Goal: Task Accomplishment & Management: Use online tool/utility

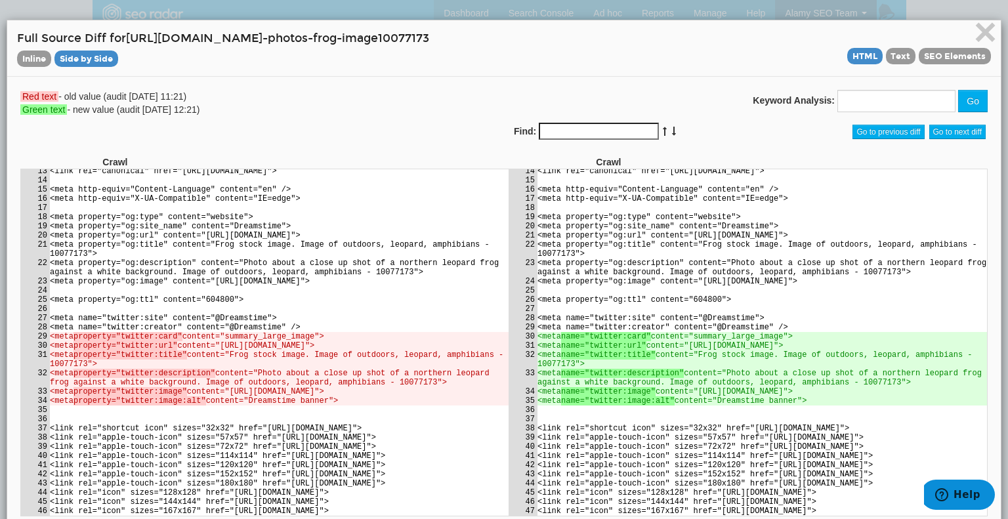
scroll to position [74439, 0]
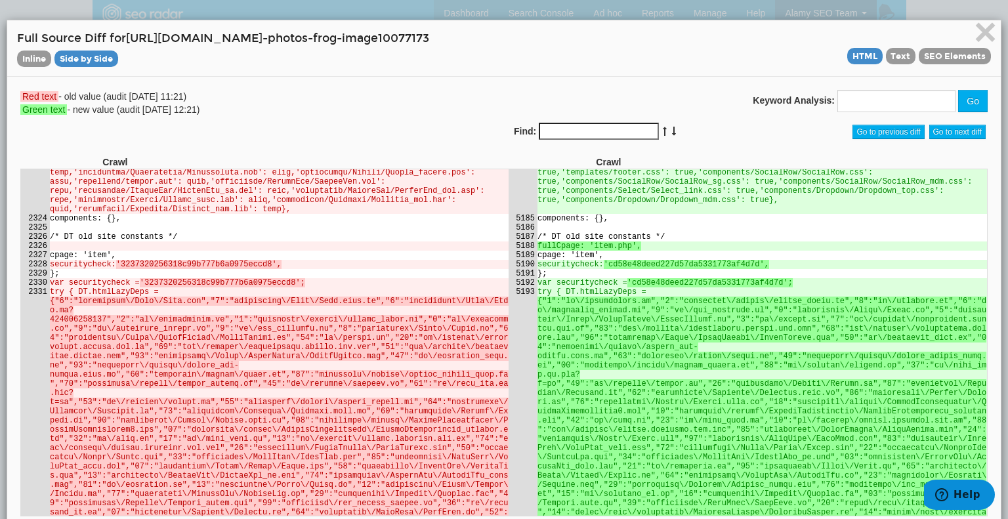
drag, startPoint x: 581, startPoint y: 363, endPoint x: 524, endPoint y: 362, distance: 57.1
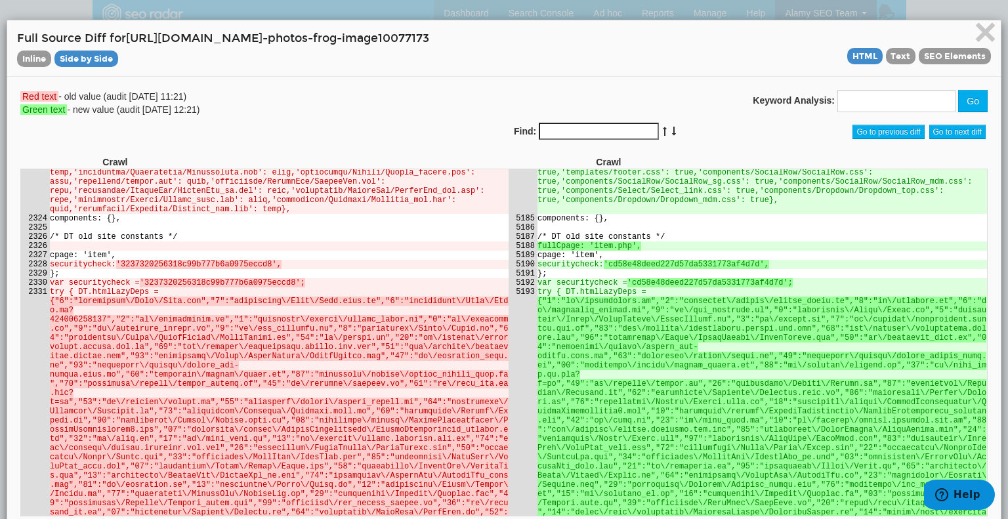
drag, startPoint x: 577, startPoint y: 360, endPoint x: 528, endPoint y: 363, distance: 49.3
copy td "10077173.jpg"
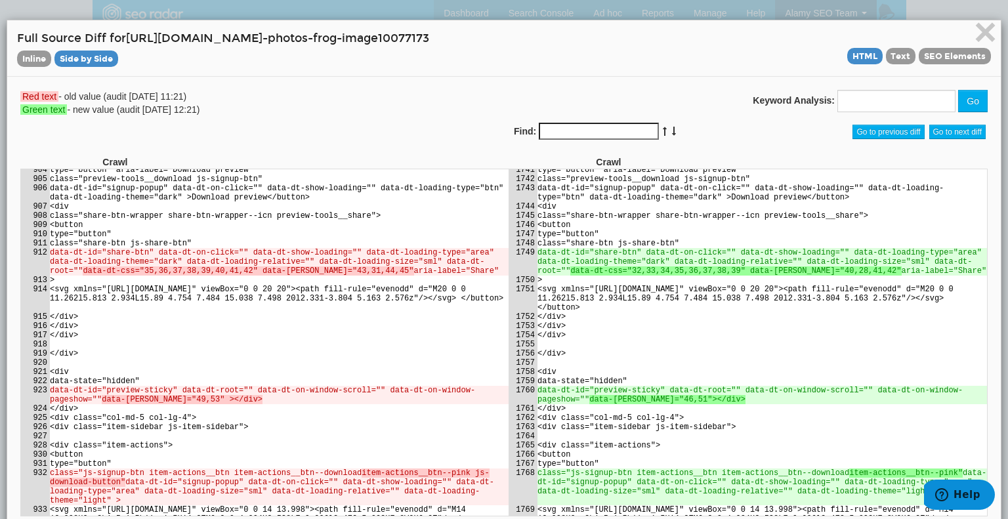
scroll to position [74429, 0]
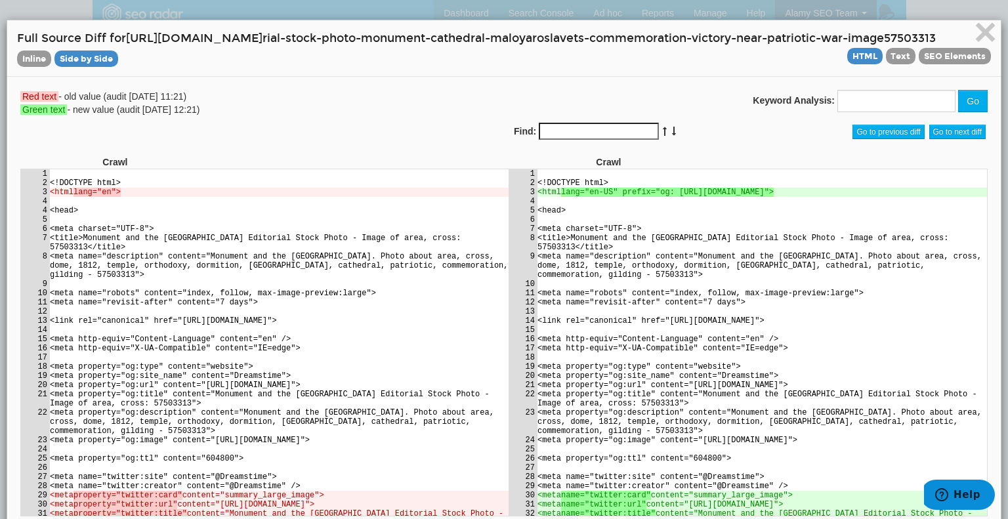
scroll to position [72417, 0]
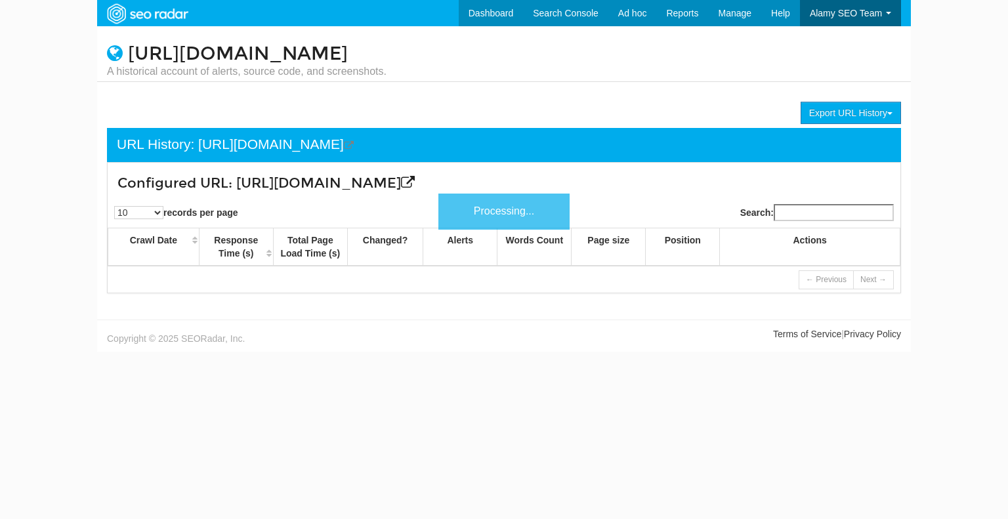
scroll to position [53, 0]
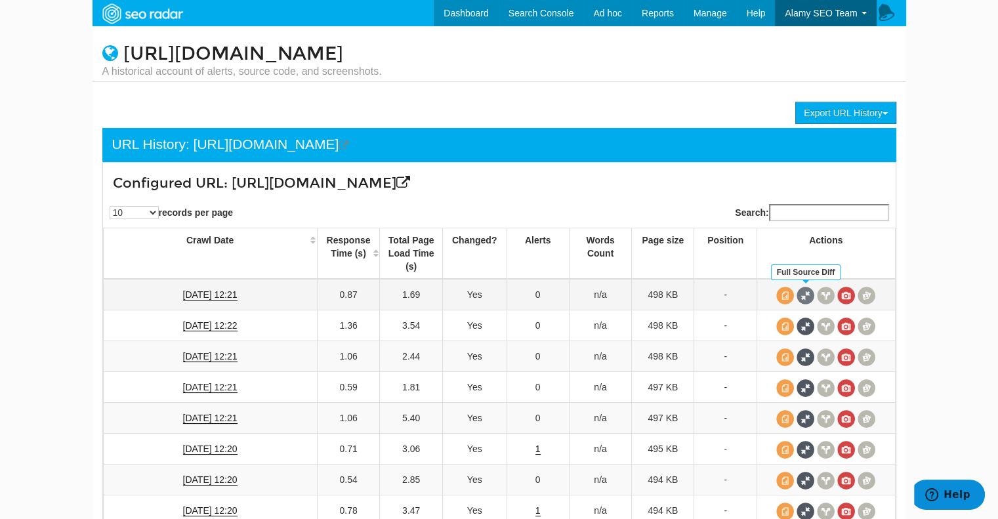
click at [809, 295] on span at bounding box center [806, 296] width 18 height 18
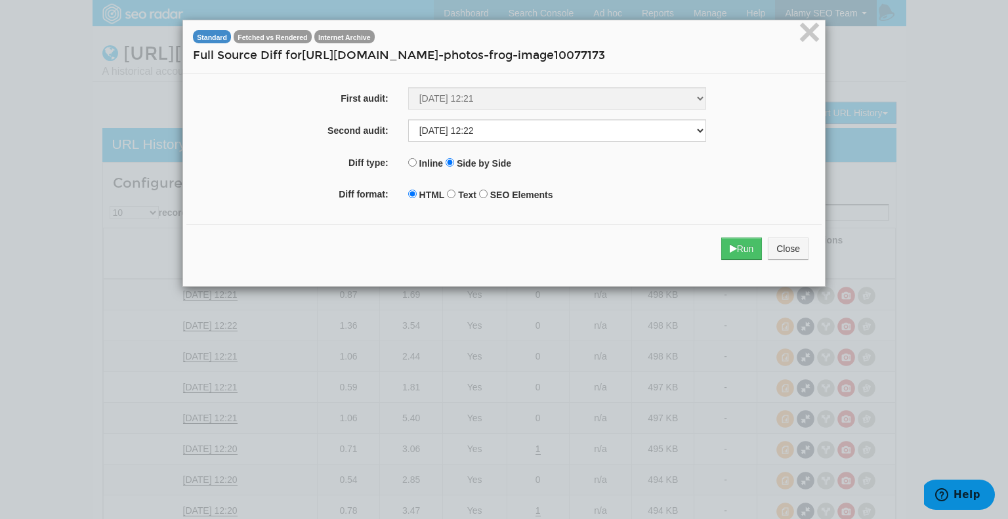
click at [288, 43] on div "Standard Fetched vs Rendered Internet Archive" at bounding box center [504, 38] width 642 height 17
click at [287, 39] on span "Fetched vs Rendered" at bounding box center [273, 36] width 78 height 13
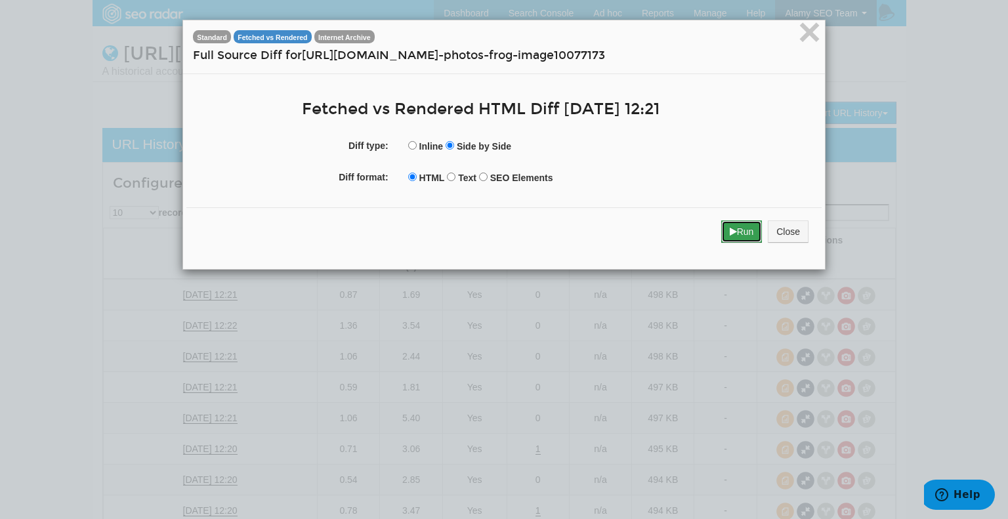
click at [730, 230] on icon "submit" at bounding box center [733, 231] width 7 height 9
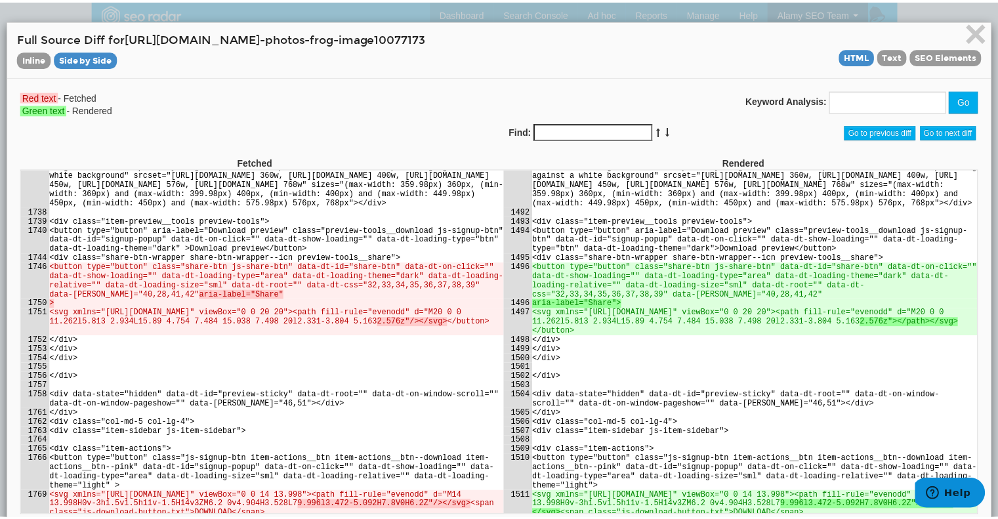
scroll to position [65129, 0]
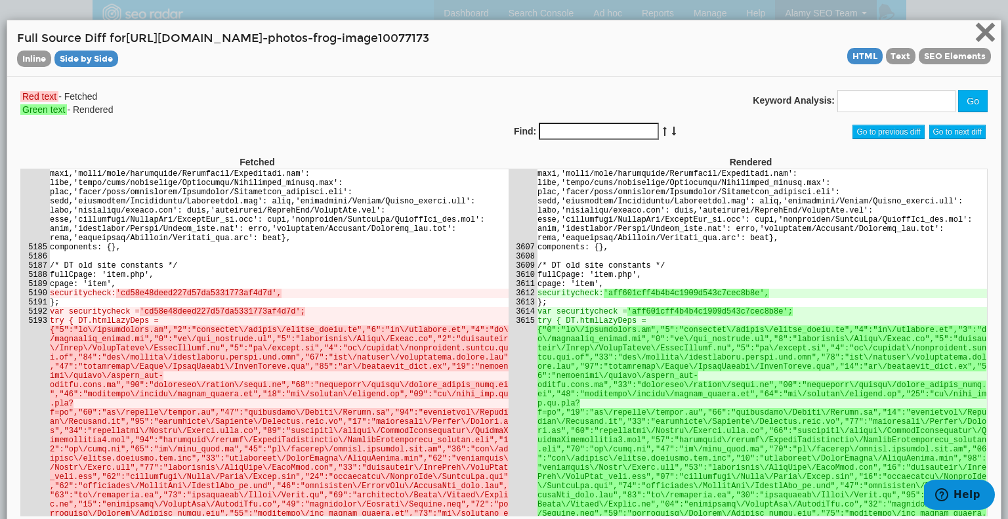
click at [974, 30] on span "×" at bounding box center [985, 32] width 23 height 44
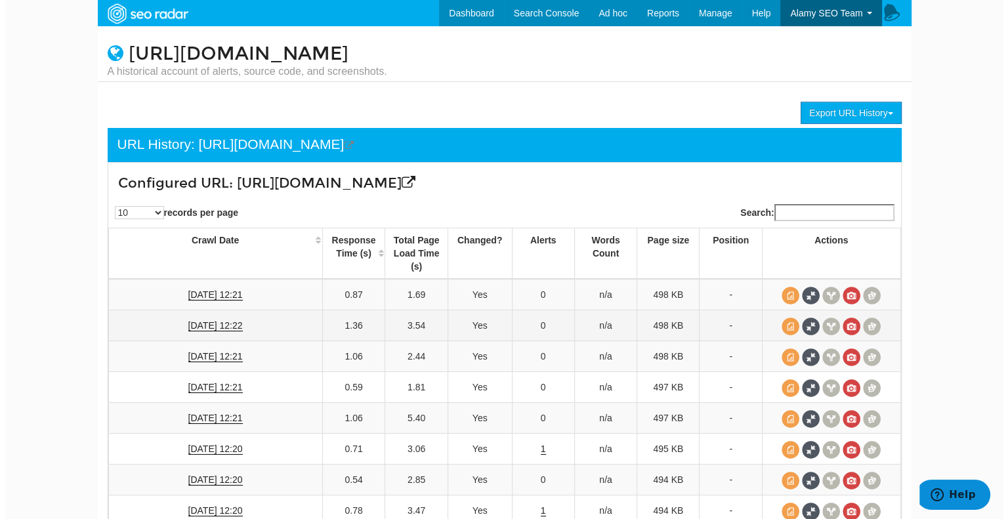
scroll to position [66, 0]
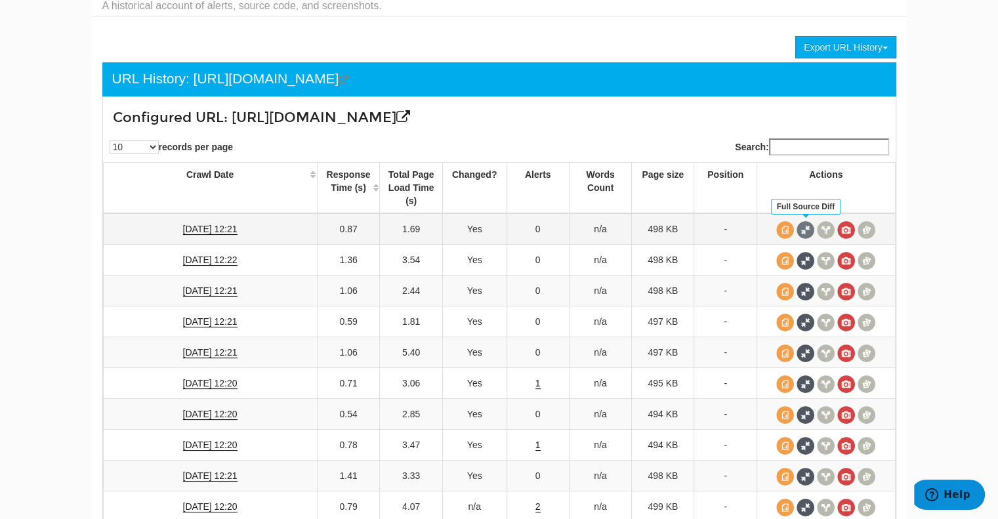
click at [806, 230] on span at bounding box center [806, 230] width 18 height 18
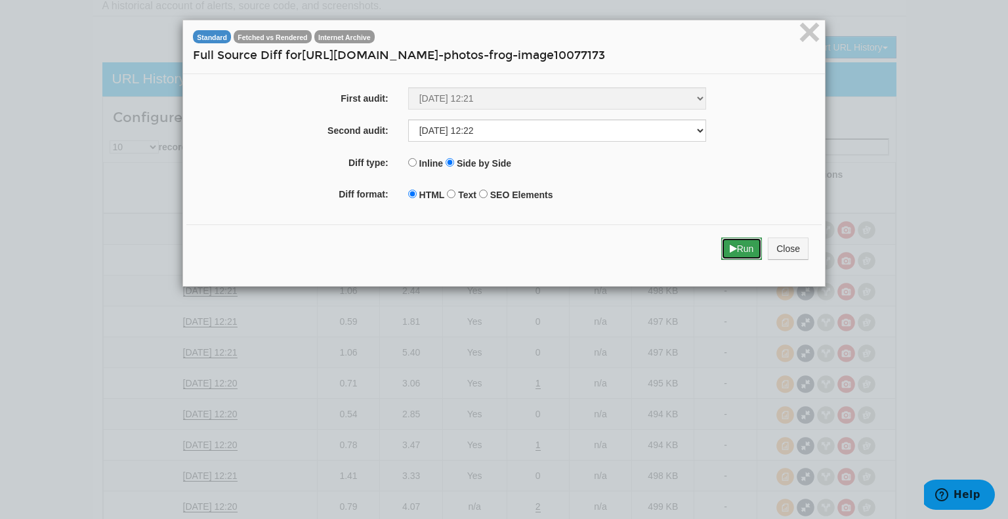
click at [732, 251] on button "Run" at bounding box center [741, 249] width 41 height 22
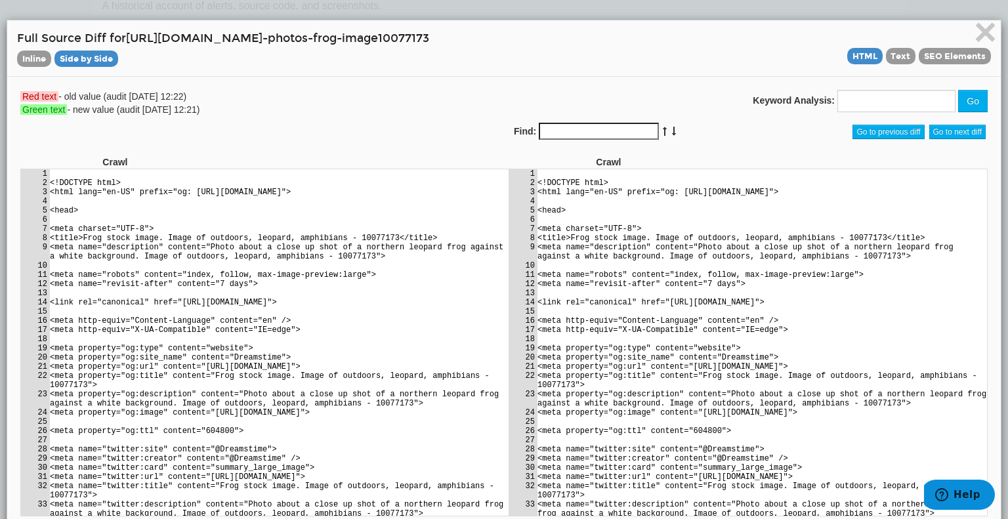
scroll to position [27309, 0]
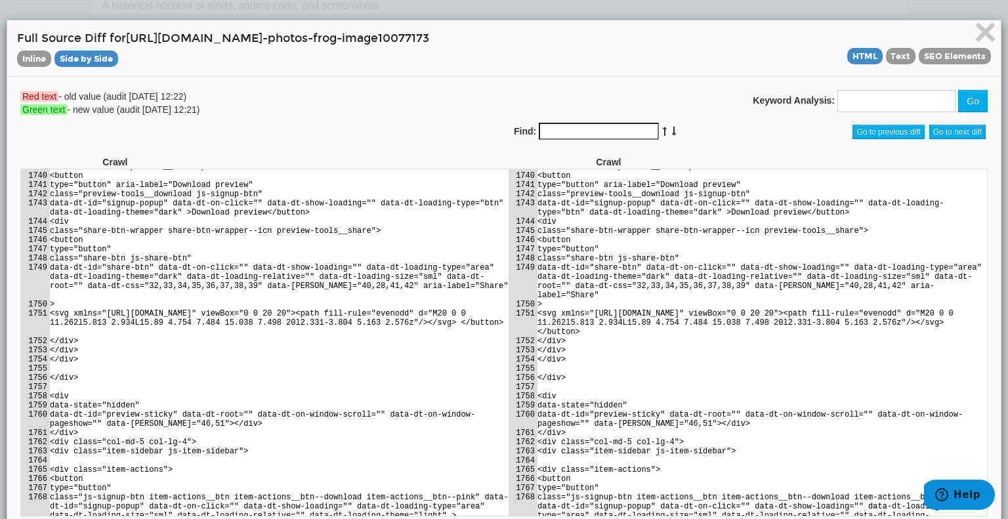
drag, startPoint x: 698, startPoint y: 333, endPoint x: 704, endPoint y: 328, distance: 8.4
click at [700, 79] on td "data-animation-duration="500"" at bounding box center [762, 74] width 450 height 9
click at [654, 70] on td "data-base-class="fancybox-item-photo-container"" at bounding box center [762, 64] width 450 height 9
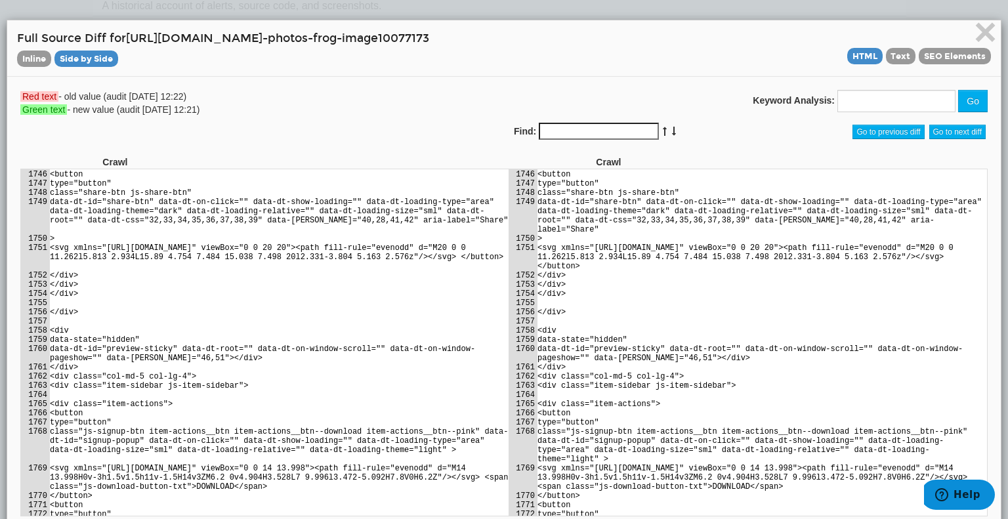
scroll to position [27506, 0]
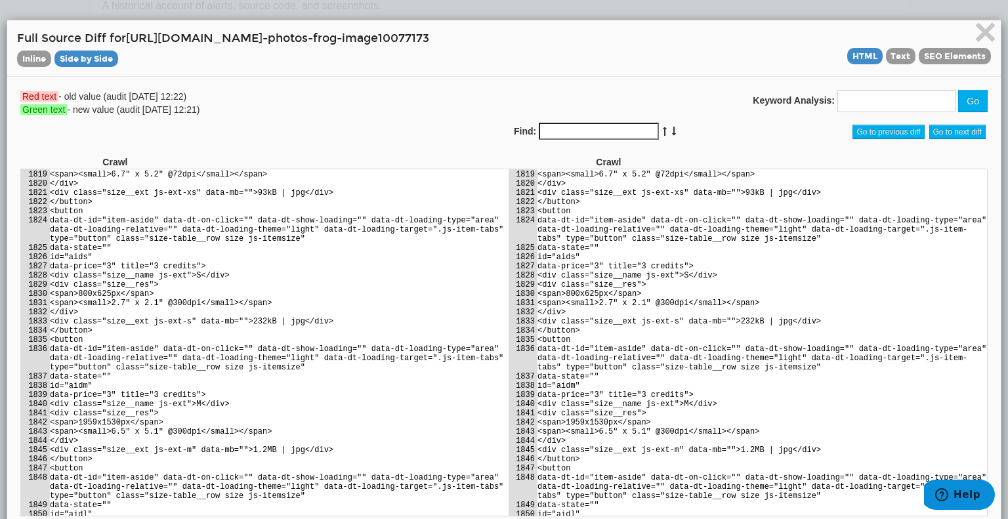
scroll to position [28687, 0]
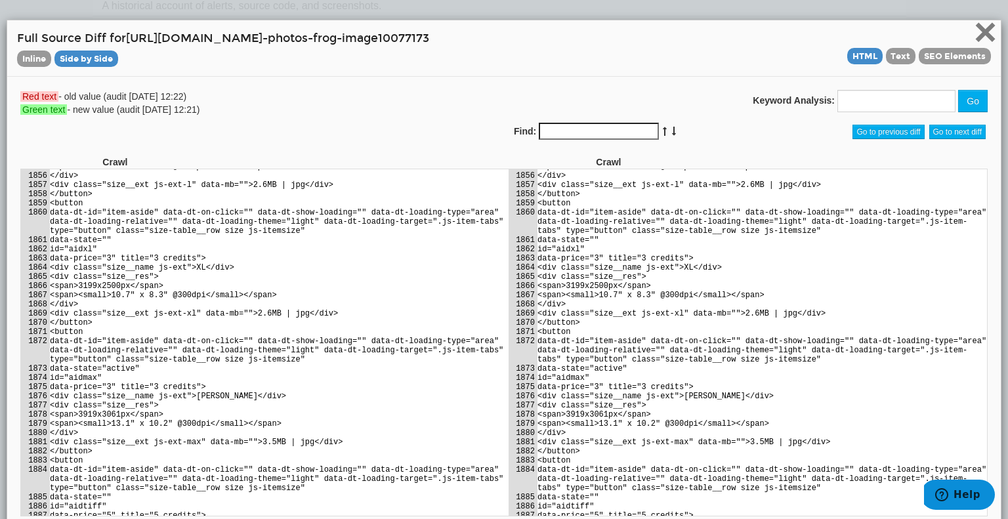
click at [979, 32] on span "×" at bounding box center [985, 32] width 23 height 44
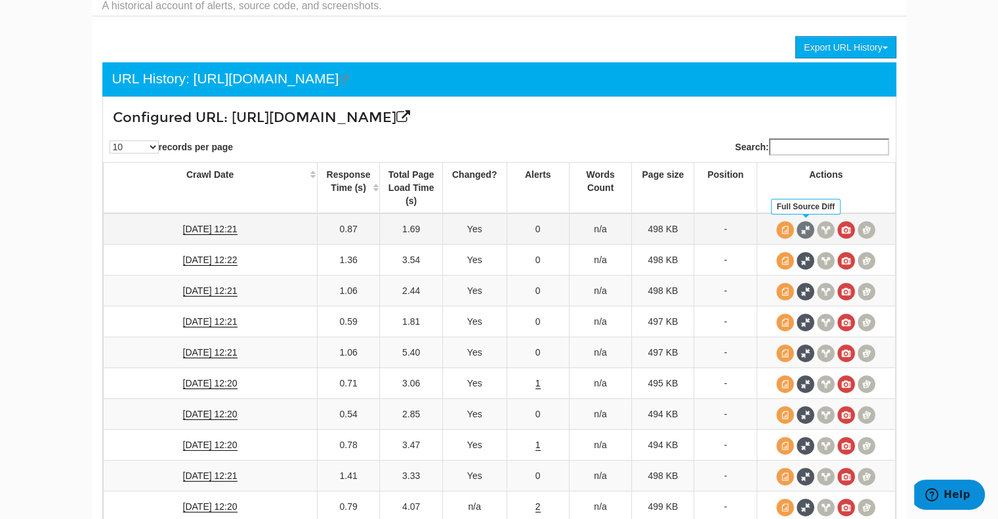
click at [813, 228] on span at bounding box center [806, 230] width 18 height 18
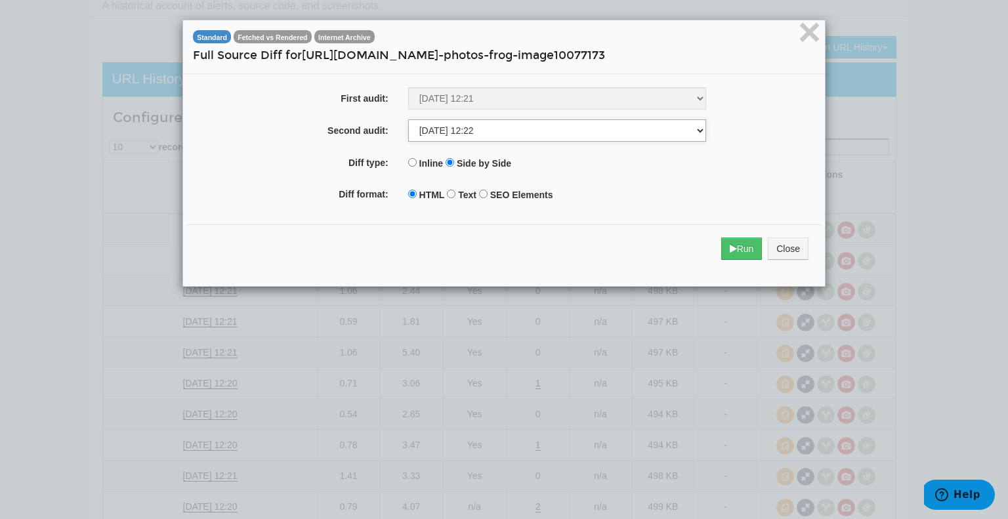
click at [511, 134] on select "[DATE] 12:21 [DATE] 12:22 [DATE] 12:21 [DATE] 12:21 [DATE] 12:21 [DATE] 12:20 […" at bounding box center [557, 130] width 298 height 22
select select "262609153"
click at [408, 119] on select "[DATE] 12:21 [DATE] 12:22 [DATE] 12:21 [DATE] 12:21 [DATE] 12:21 [DATE] 12:20 […" at bounding box center [557, 130] width 298 height 22
click at [738, 252] on button "Run" at bounding box center [741, 249] width 41 height 22
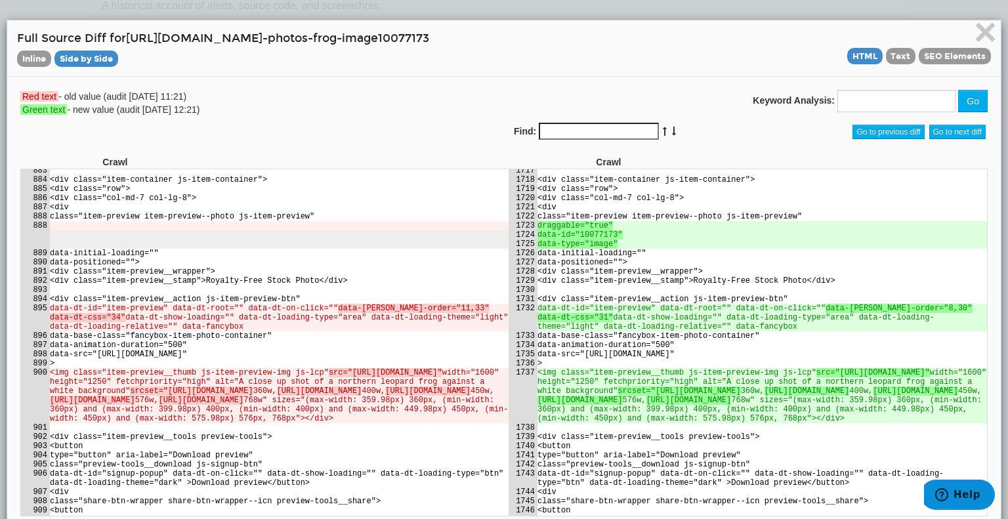
scroll to position [28957, 0]
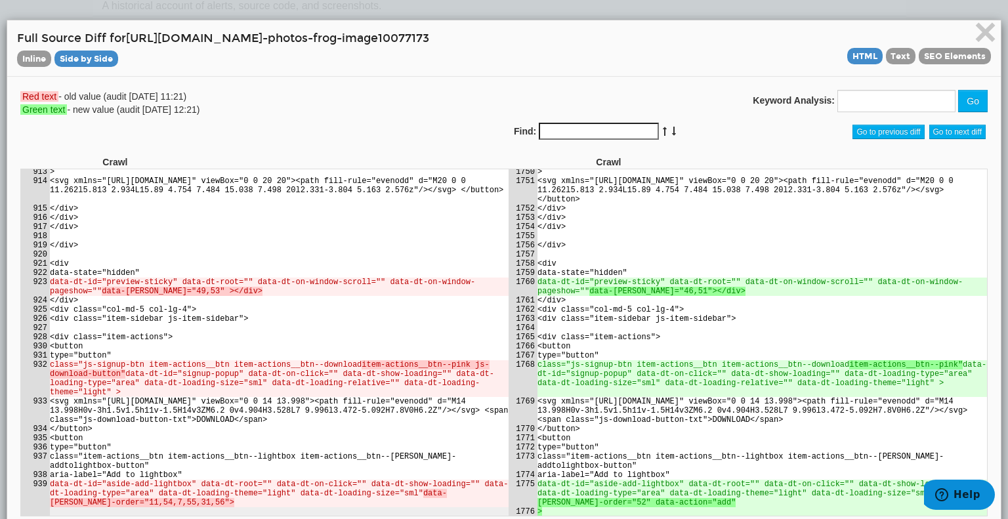
drag, startPoint x: 372, startPoint y: 255, endPoint x: 488, endPoint y: 255, distance: 116.2
drag, startPoint x: 410, startPoint y: 286, endPoint x: 419, endPoint y: 287, distance: 8.6
click at [419, 29] on td "<img class="item-preview__thumb js-item-preview-img js-lcp" src="[URL][DOMAIN_N…" at bounding box center [278, 1] width 459 height 55
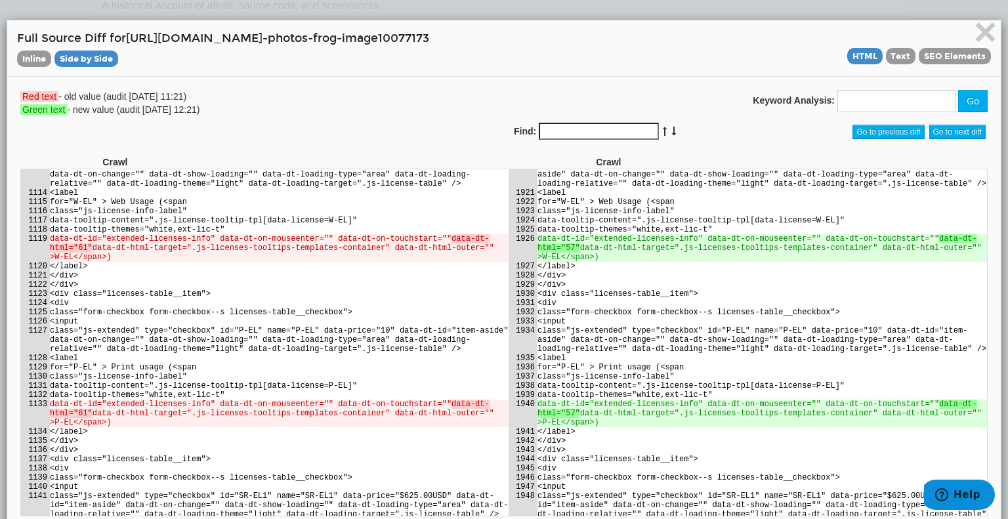
scroll to position [31255, 0]
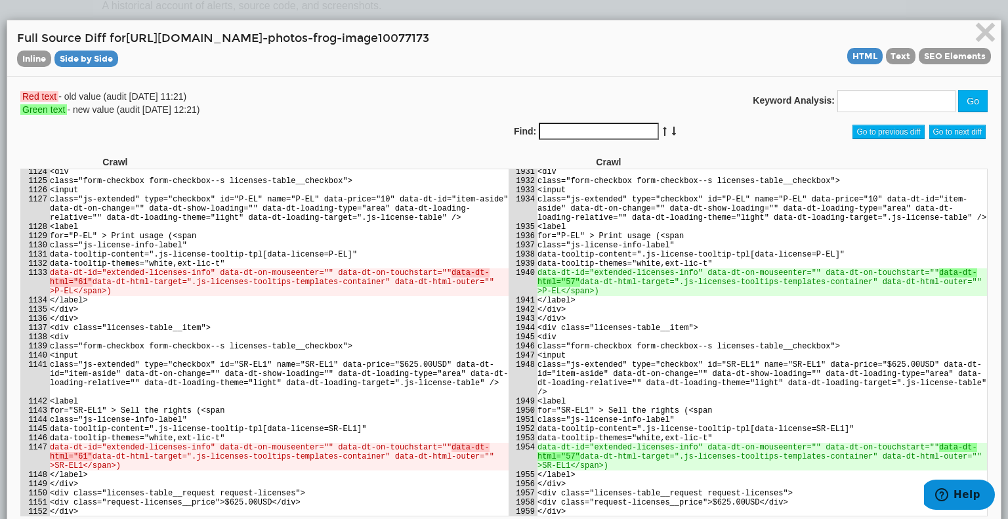
click at [300, 29] on td "<input" at bounding box center [278, 24] width 459 height 9
drag, startPoint x: 298, startPoint y: 288, endPoint x: 323, endPoint y: 289, distance: 25.0
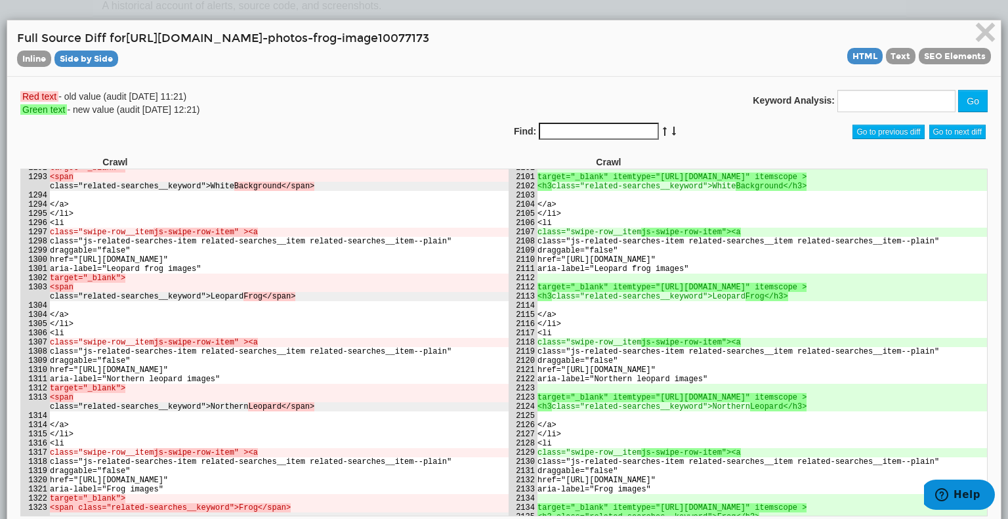
scroll to position [33486, 0]
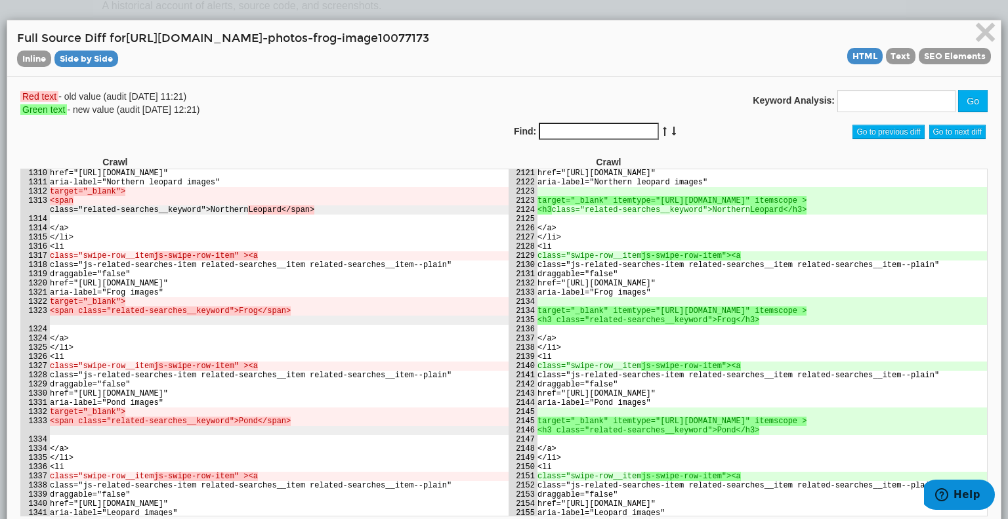
drag, startPoint x: 641, startPoint y: 328, endPoint x: 812, endPoint y: 324, distance: 170.7
drag, startPoint x: 200, startPoint y: 334, endPoint x: 284, endPoint y: 339, distance: 84.2
drag, startPoint x: 637, startPoint y: 328, endPoint x: 769, endPoint y: 326, distance: 132.0
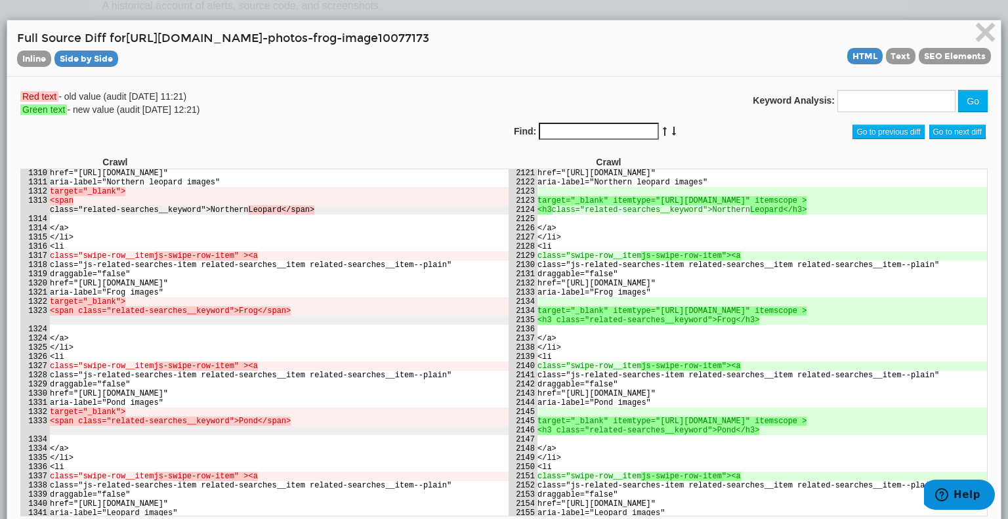
copy ins ""[URL][DOMAIN_NAME]""
click at [924, 56] on span "SEO Elements" at bounding box center [955, 56] width 72 height 16
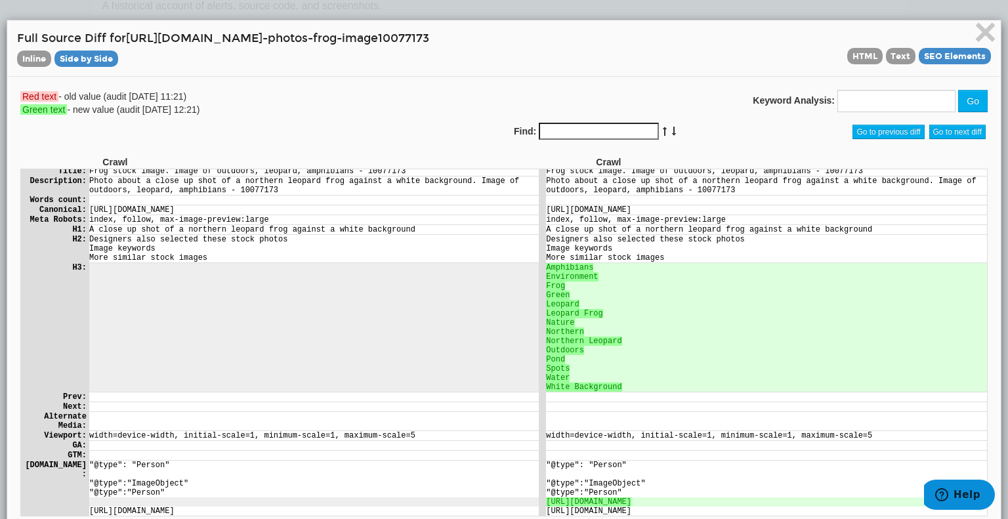
scroll to position [0, 0]
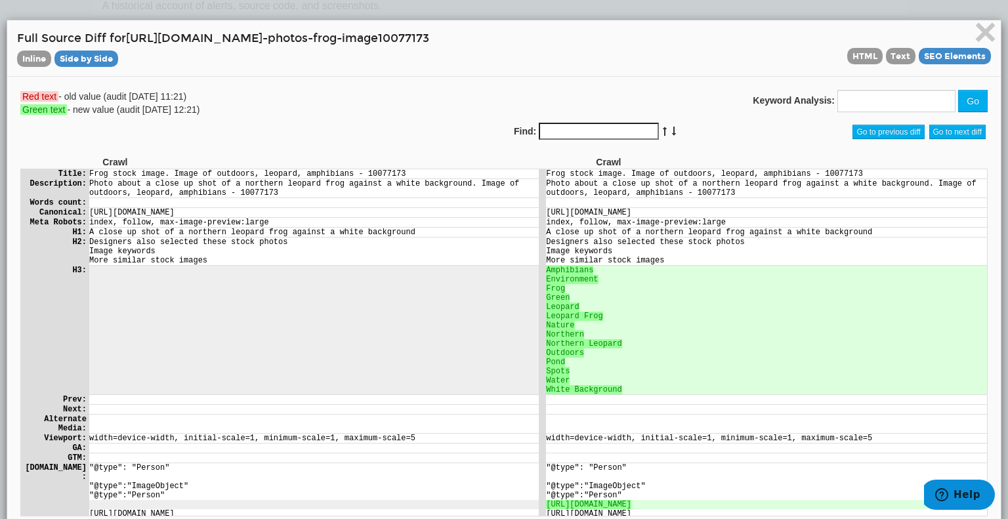
click at [642, 320] on td "Leopard Frog" at bounding box center [765, 315] width 441 height 9
drag, startPoint x: 564, startPoint y: 262, endPoint x: 658, endPoint y: 262, distance: 94.5
click at [658, 262] on td "More similar stock images" at bounding box center [765, 259] width 441 height 9
copy td "[PERSON_NAME] stock images"
click at [555, 274] on ins "Amphibians" at bounding box center [568, 269] width 47 height 9
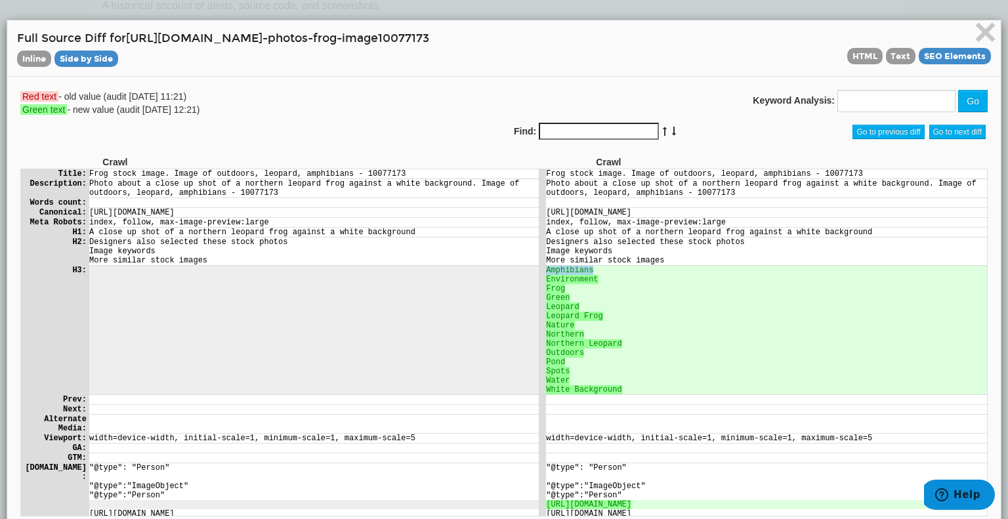
click at [555, 274] on ins "Amphibians" at bounding box center [568, 269] width 47 height 9
copy ins "Amphibians"
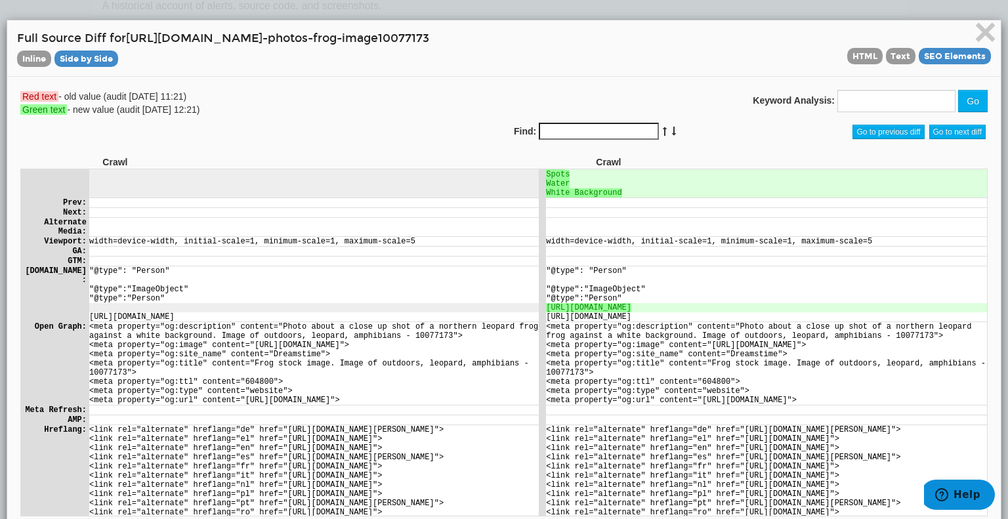
drag, startPoint x: 667, startPoint y: 307, endPoint x: 535, endPoint y: 305, distance: 131.9
click at [535, 305] on tr "[URL][DOMAIN_NAME]" at bounding box center [503, 307] width 966 height 9
copy tr "[URL][DOMAIN_NAME]"
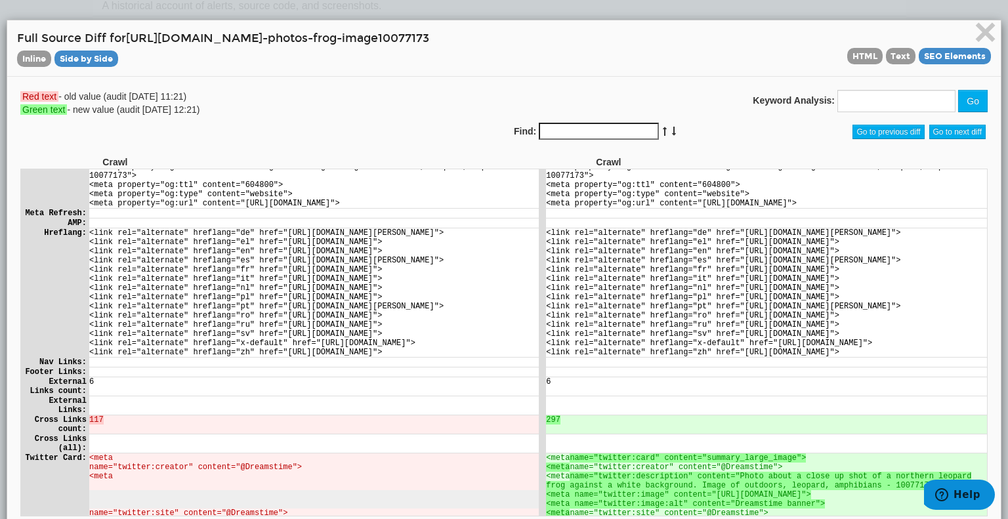
scroll to position [597, 0]
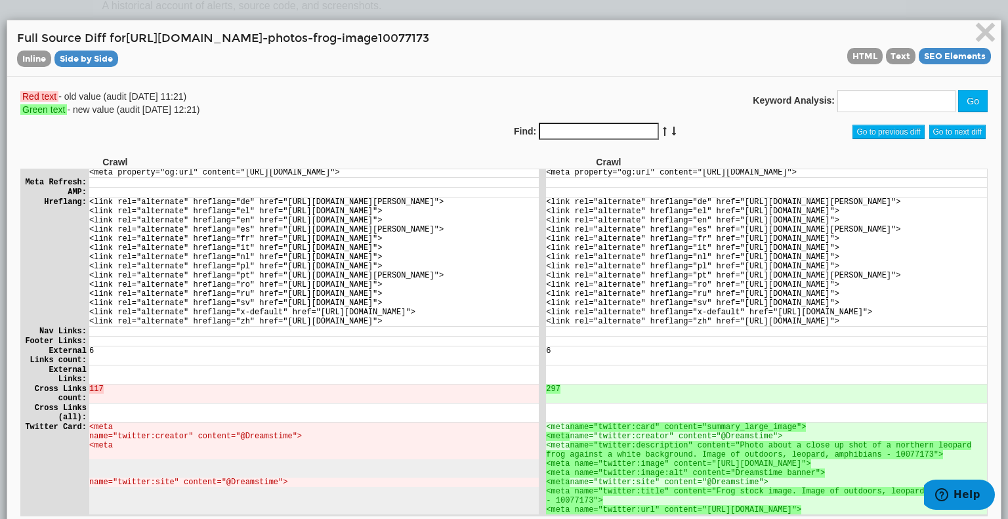
click at [550, 356] on td "6" at bounding box center [765, 355] width 441 height 18
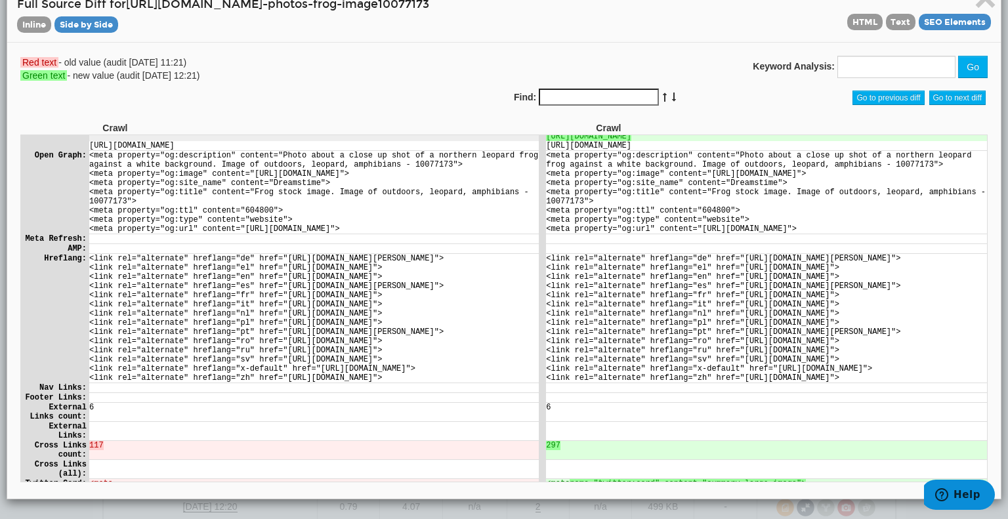
scroll to position [203, 0]
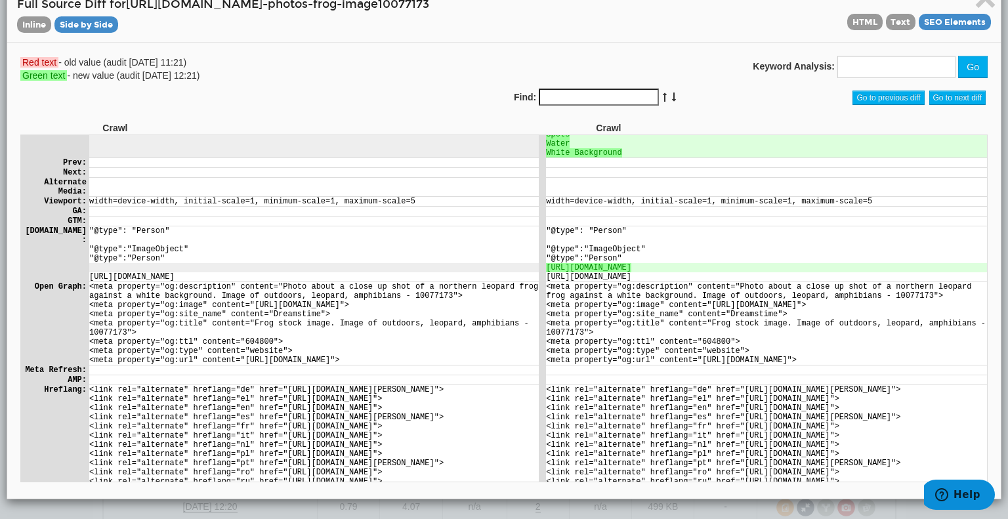
drag, startPoint x: 660, startPoint y: 200, endPoint x: 539, endPoint y: 201, distance: 120.8
click at [545, 196] on td at bounding box center [765, 186] width 441 height 18
click at [551, 196] on td at bounding box center [765, 186] width 441 height 18
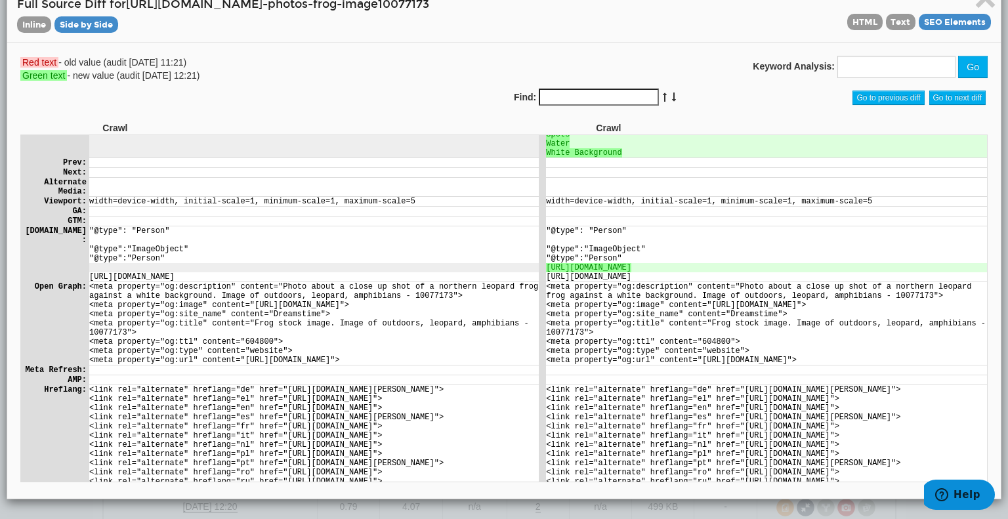
click at [551, 196] on td at bounding box center [765, 186] width 441 height 18
click at [566, 225] on td at bounding box center [765, 220] width 441 height 9
click at [626, 203] on td "width=device-width, initial-scale=1, minimum-scale=1, maximum-scale=5" at bounding box center [765, 200] width 441 height 9
drag, startPoint x: 669, startPoint y: 266, endPoint x: 536, endPoint y: 269, distance: 132.6
click at [545, 269] on td "[URL][DOMAIN_NAME]" at bounding box center [765, 267] width 441 height 9
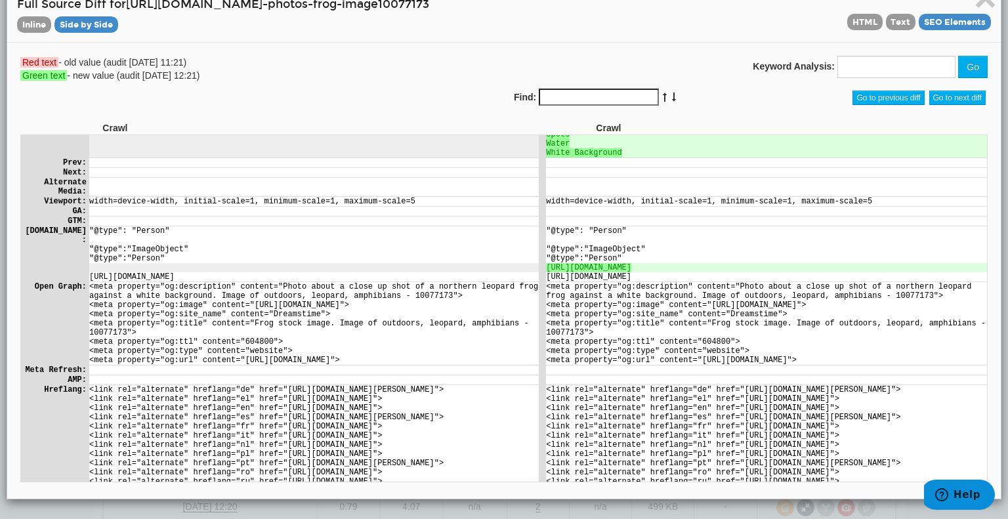
copy ins "[URL][DOMAIN_NAME]"
click at [859, 23] on span "HTML" at bounding box center [864, 22] width 35 height 16
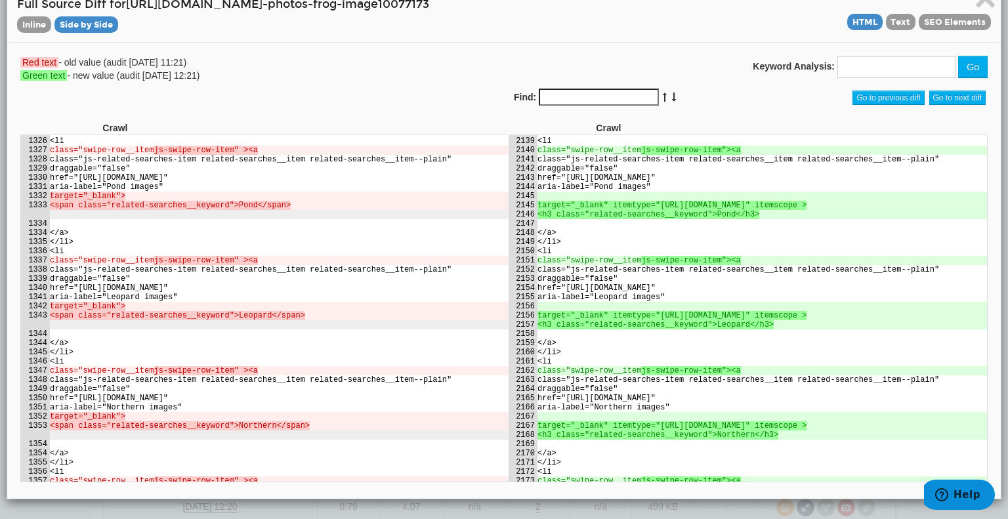
scroll to position [33800, 0]
